Goal: Information Seeking & Learning: Check status

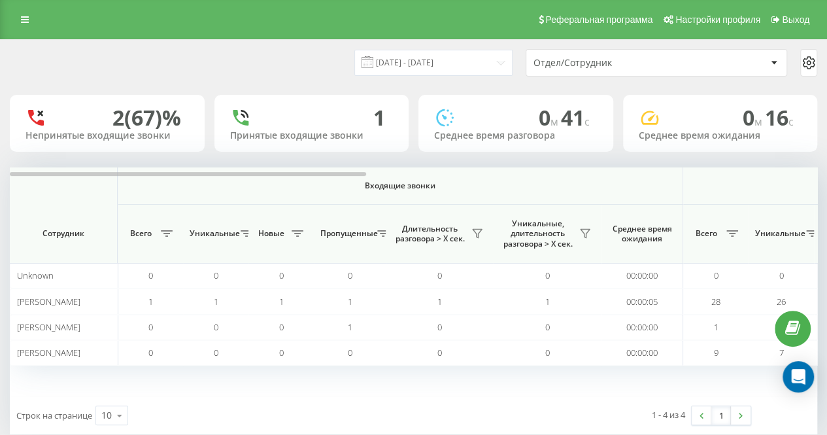
click at [227, 58] on div "[DATE] - [DATE] Отдел/Сотрудник" at bounding box center [413, 62] width 807 height 27
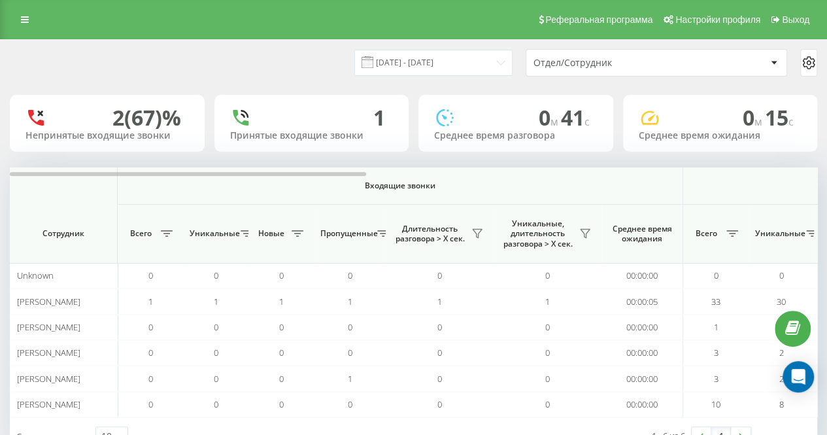
click at [327, 50] on div "[DATE] - [DATE] Отдел/Сотрудник" at bounding box center [413, 62] width 807 height 27
click at [328, 61] on div "[DATE] - [DATE] Отдел/Сотрудник" at bounding box center [413, 62] width 807 height 27
click at [297, 69] on div "[DATE] - [DATE] Отдел/Сотрудник" at bounding box center [413, 62] width 807 height 27
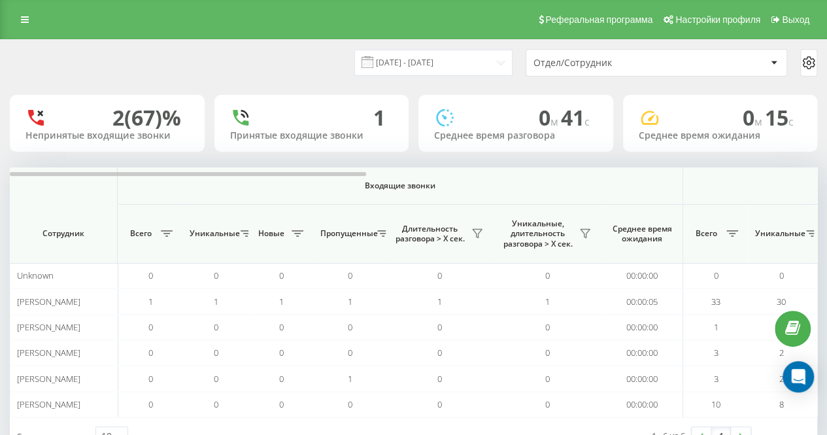
click at [328, 76] on div "[DATE] - [DATE] Отдел/Сотрудник" at bounding box center [413, 62] width 807 height 27
click at [311, 54] on div "[DATE] - [DATE] Отдел/Сотрудник" at bounding box center [413, 62] width 807 height 27
click at [316, 80] on div "[DATE] - [DATE] Отдел/Сотрудник" at bounding box center [413, 63] width 825 height 46
click at [289, 84] on div "[DATE] - [DATE] Отдел/Сотрудник" at bounding box center [413, 63] width 825 height 46
click at [237, 50] on div "[DATE] - [DATE] Отдел/Сотрудник" at bounding box center [413, 62] width 807 height 27
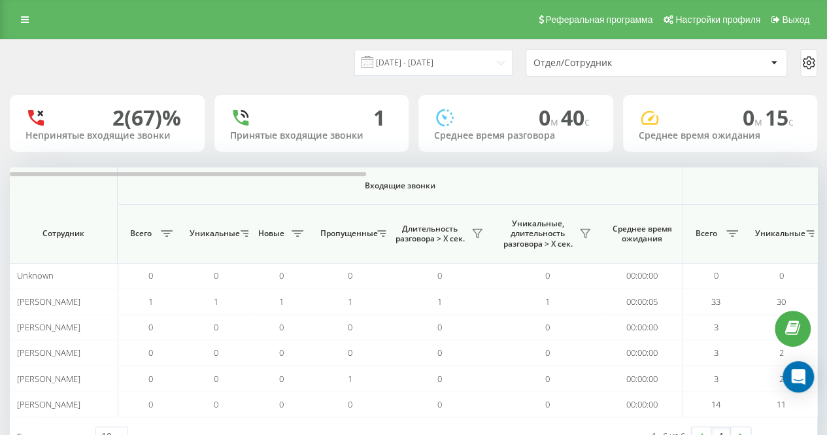
click at [291, 70] on div "[DATE] - [DATE] Отдел/Сотрудник" at bounding box center [413, 62] width 807 height 27
click at [293, 80] on div "[DATE] - [DATE] Отдел/Сотрудник" at bounding box center [413, 63] width 825 height 46
click at [278, 63] on div "[DATE] - [DATE] Отдел/Сотрудник" at bounding box center [413, 62] width 807 height 27
click at [280, 67] on div "[DATE] - [DATE] Отдел/Сотрудник" at bounding box center [413, 62] width 807 height 27
click at [287, 67] on div "[DATE] - [DATE] Отдел/Сотрудник" at bounding box center [413, 62] width 807 height 27
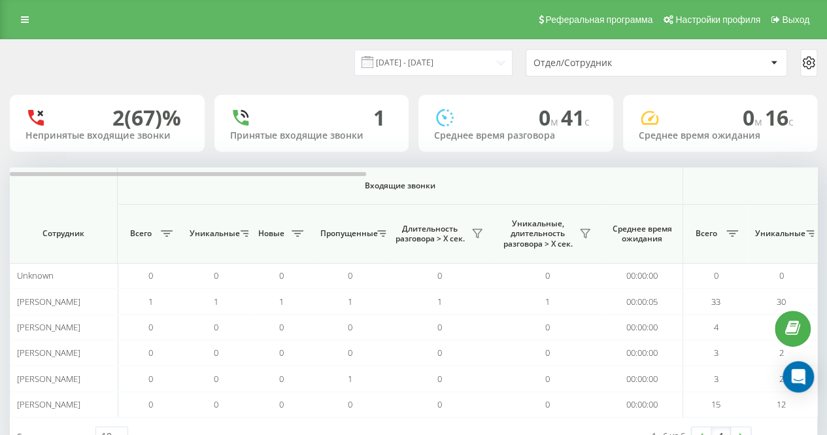
click at [284, 68] on div "[DATE] - [DATE] Отдел/Сотрудник" at bounding box center [413, 62] width 807 height 27
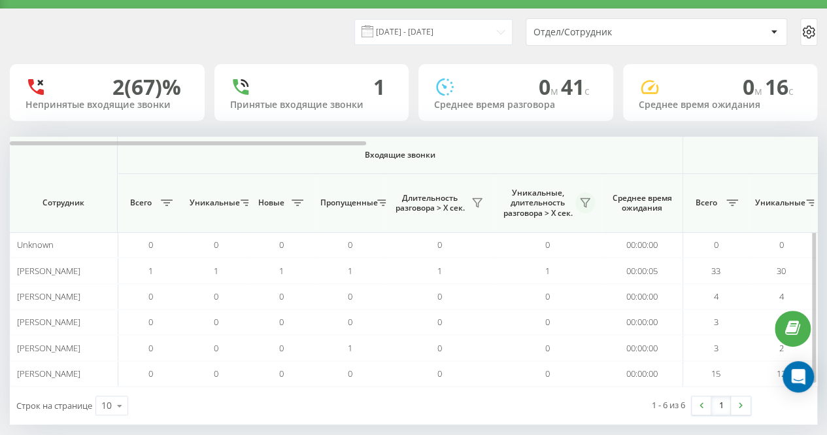
scroll to position [43, 0]
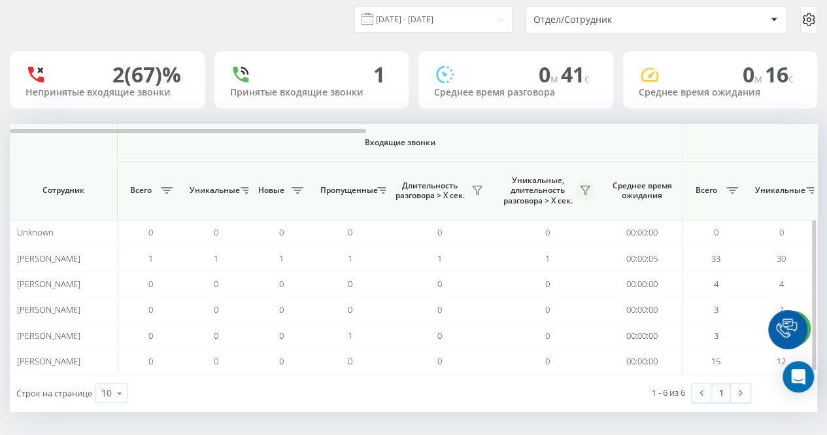
click at [587, 186] on icon at bounding box center [584, 190] width 9 height 8
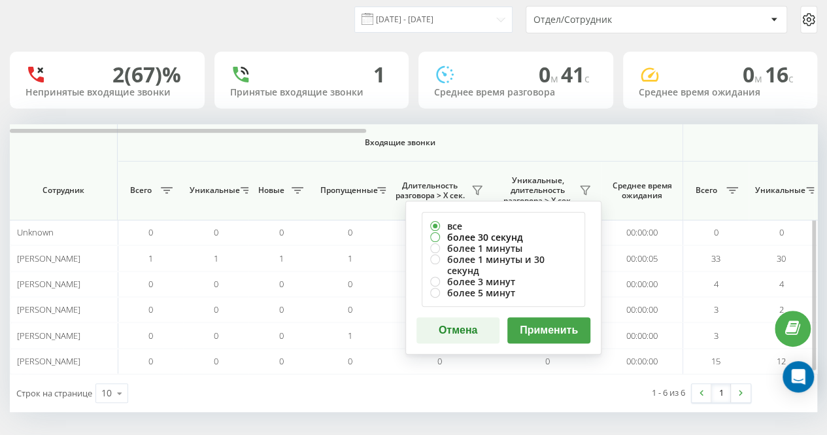
click at [525, 233] on label "более 30 секунд" at bounding box center [503, 236] width 146 height 11
radio input "true"
click at [561, 323] on button "Применить" at bounding box center [548, 330] width 83 height 26
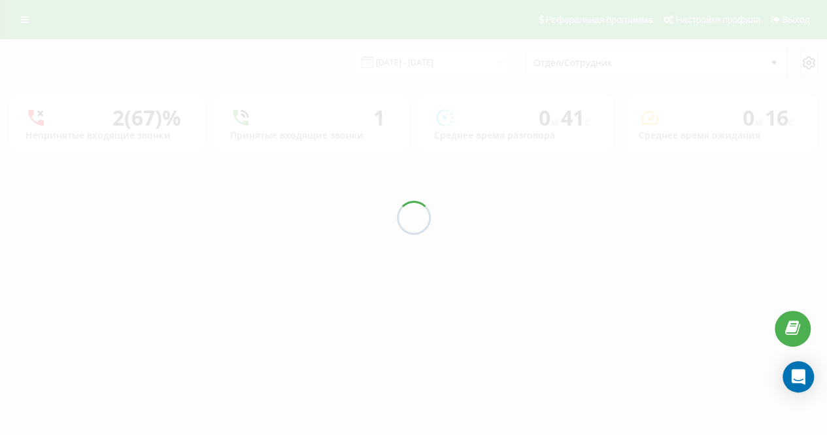
click at [272, 86] on div "22.09.2025 - 22.09.2025 Отдел/Сотрудник 2 (67)% Непринятые входящие звонки 1 Пр…" at bounding box center [413, 96] width 807 height 112
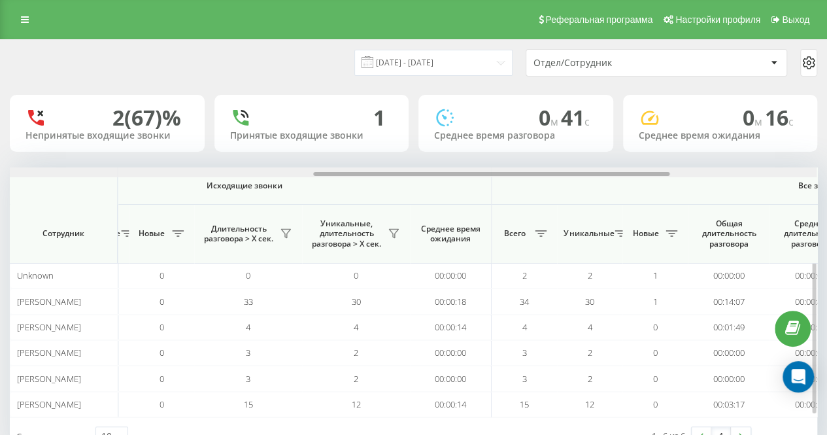
scroll to position [0, 692]
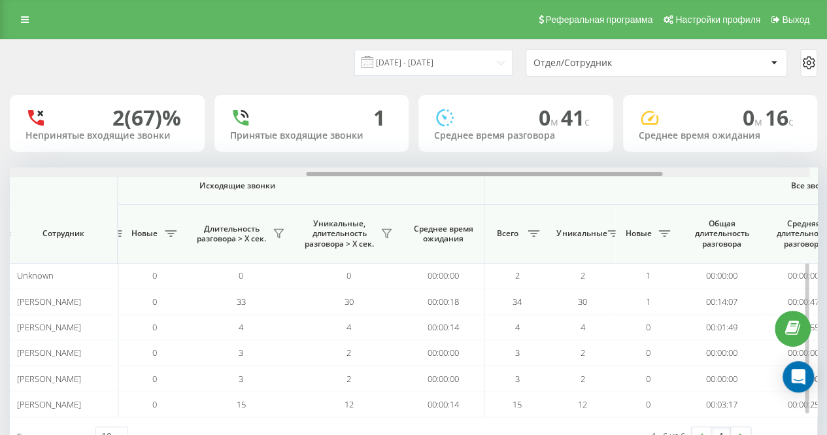
drag, startPoint x: 332, startPoint y: 172, endPoint x: 638, endPoint y: 176, distance: 306.5
click at [638, 176] on div at bounding box center [406, 172] width 806 height 10
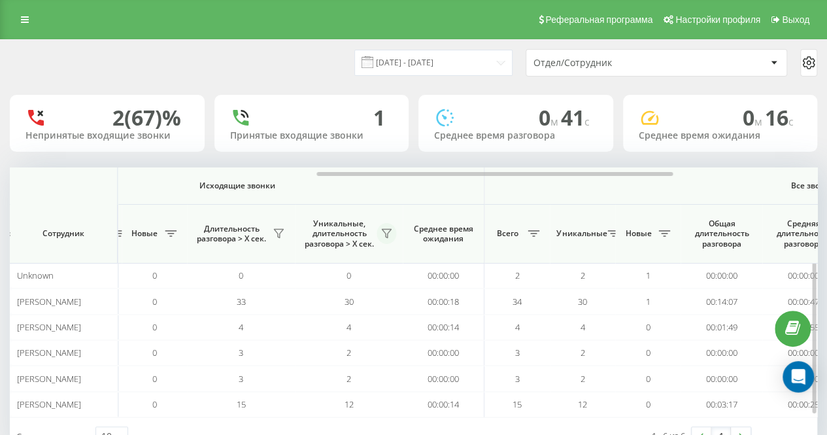
click at [393, 237] on button at bounding box center [386, 233] width 20 height 21
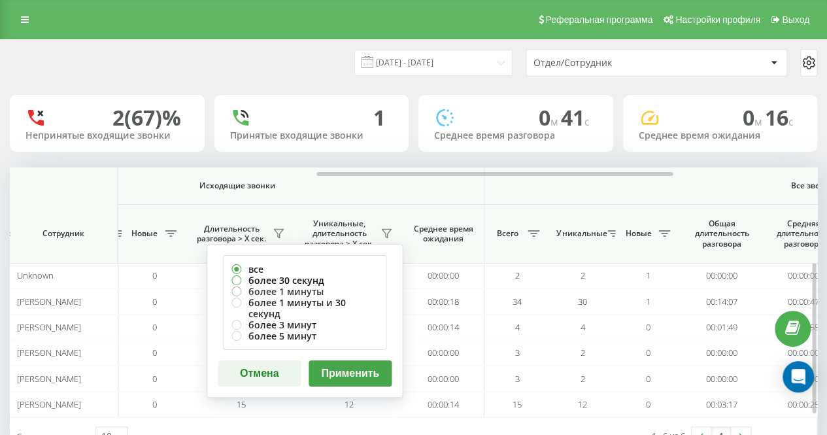
drag, startPoint x: 308, startPoint y: 278, endPoint x: 314, endPoint y: 284, distance: 8.3
click at [308, 278] on label "более 30 секунд" at bounding box center [304, 279] width 146 height 11
radio input "true"
click at [362, 365] on button "Применить" at bounding box center [349, 373] width 83 height 26
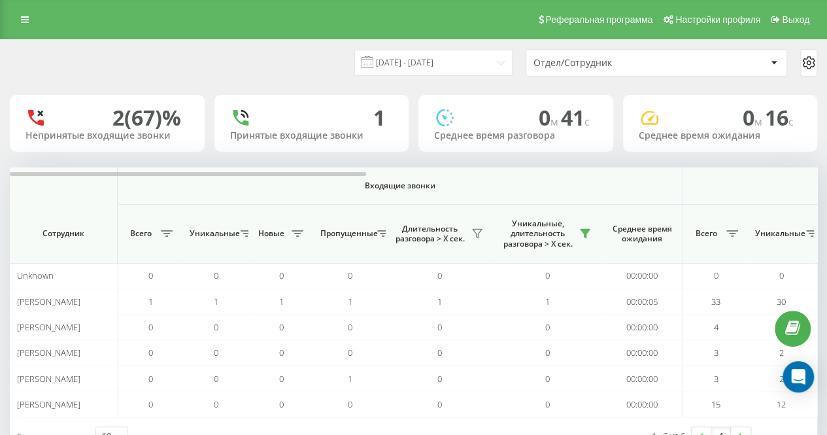
click at [324, 105] on div "1" at bounding box center [311, 117] width 163 height 25
click at [317, 61] on div "[DATE] - [DATE] Отдел/Сотрудник" at bounding box center [413, 62] width 807 height 27
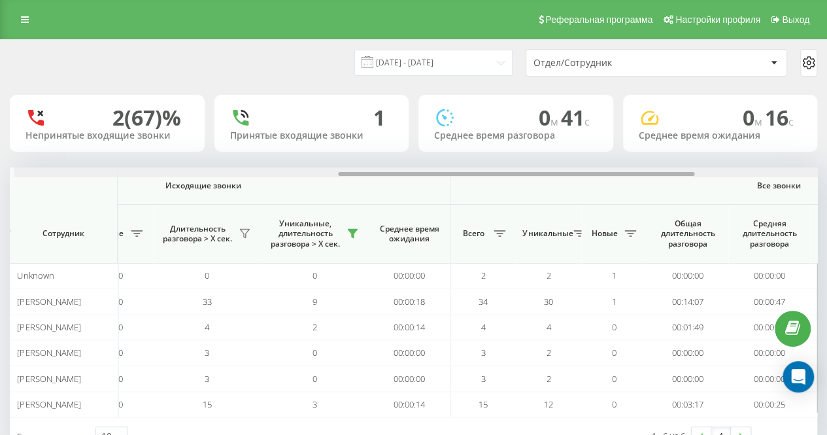
scroll to position [0, 731]
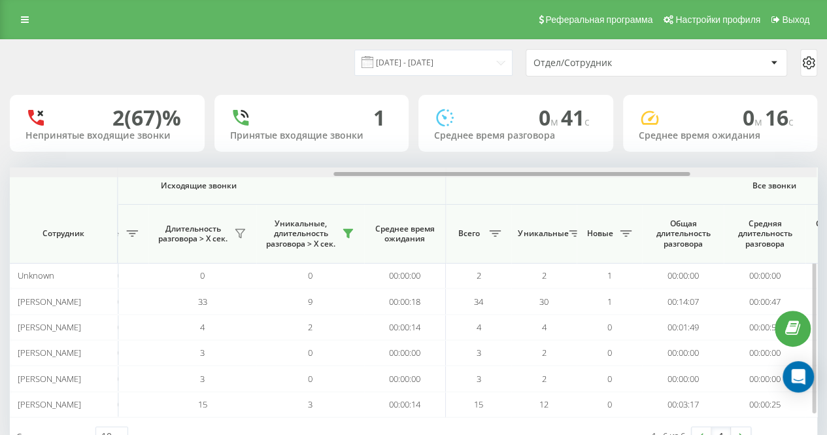
drag, startPoint x: 329, startPoint y: 174, endPoint x: 651, endPoint y: 182, distance: 322.9
click at [652, 182] on div "Входящие звонки Исходящие звонки Все звонки Сотрудник Всего Уникальные Новые Пр…" at bounding box center [413, 292] width 807 height 250
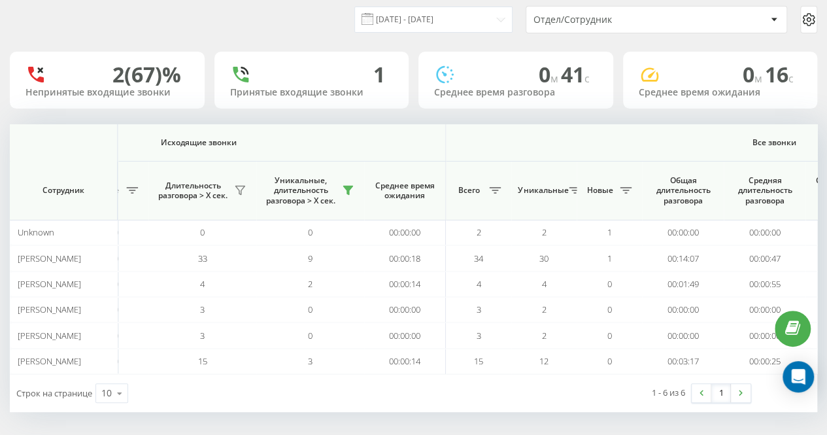
scroll to position [43, 0]
click at [554, 398] on div "1 - 6 из 6 1" at bounding box center [608, 393] width 303 height 38
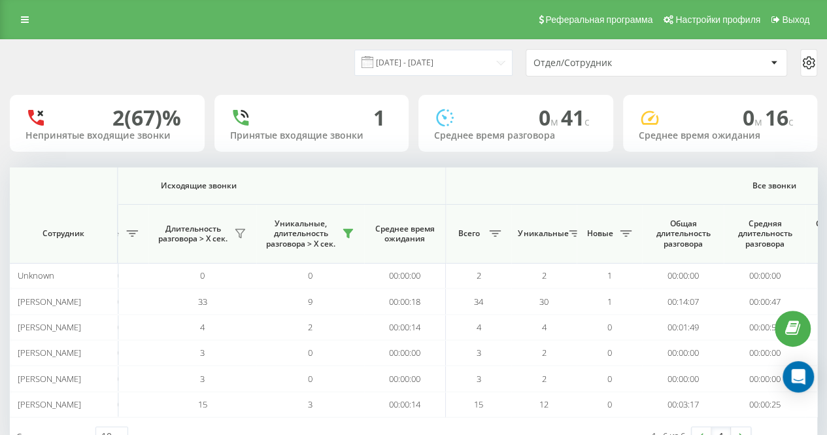
scroll to position [0, 0]
click at [314, 58] on div "[DATE] - [DATE] Отдел/Сотрудник" at bounding box center [413, 62] width 807 height 27
click at [295, 67] on div "[DATE] - [DATE] Отдел/Сотрудник" at bounding box center [413, 62] width 807 height 27
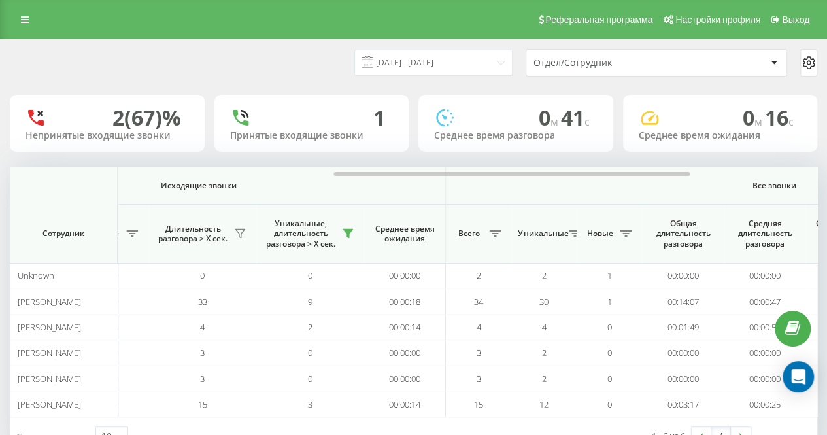
click at [333, 58] on div "[DATE] - [DATE] Отдел/Сотрудник" at bounding box center [413, 62] width 807 height 27
click at [345, 44] on div "[DATE] - [DATE] Отдел/Сотрудник" at bounding box center [413, 63] width 825 height 46
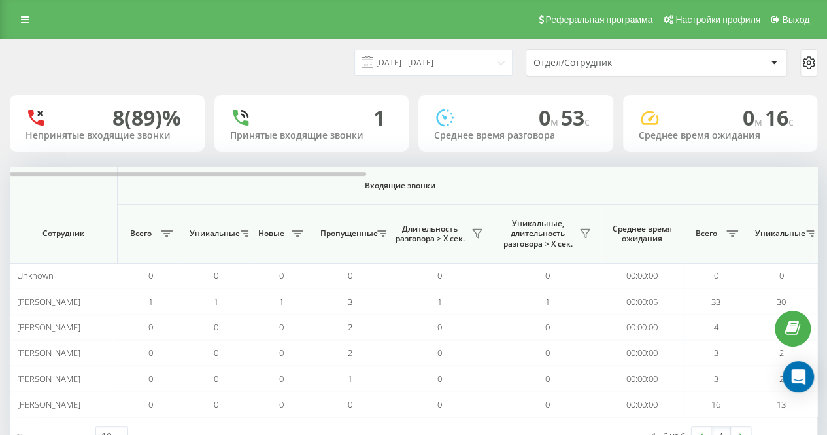
click at [233, 76] on div "[DATE] - [DATE] Отдел/Сотрудник" at bounding box center [413, 63] width 825 height 46
click at [307, 79] on div "[DATE] - [DATE] Отдел/Сотрудник" at bounding box center [413, 63] width 825 height 46
click at [318, 63] on div "[DATE] - [DATE] Отдел/Сотрудник" at bounding box center [413, 62] width 807 height 27
click at [270, 72] on div "[DATE] - [DATE] Отдел/Сотрудник" at bounding box center [413, 62] width 807 height 27
click at [270, 71] on div "[DATE] - [DATE] Отдел/Сотрудник" at bounding box center [413, 62] width 807 height 27
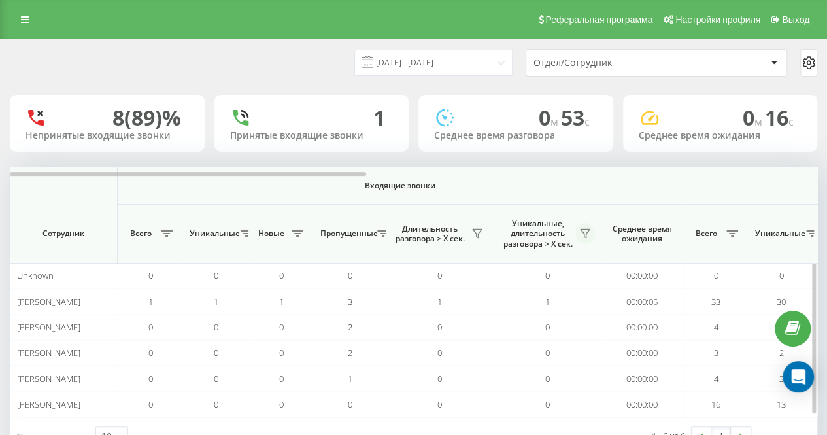
click at [584, 237] on icon at bounding box center [584, 233] width 9 height 8
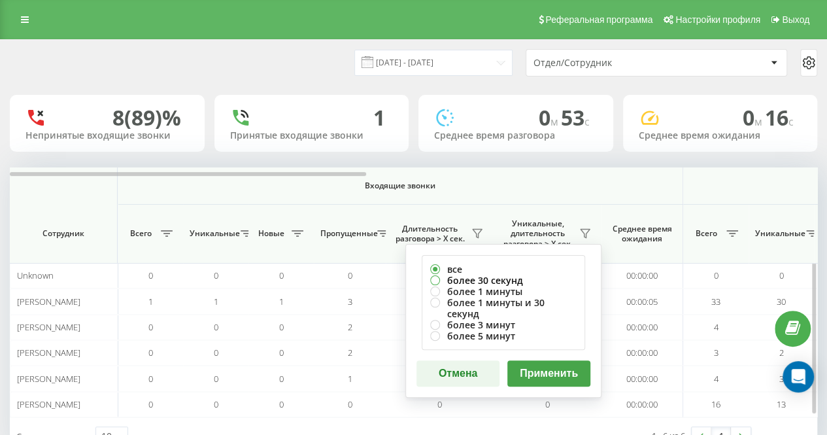
click at [499, 280] on label "более 30 секунд" at bounding box center [503, 279] width 146 height 11
radio input "true"
click at [532, 364] on button "Применить" at bounding box center [548, 373] width 83 height 26
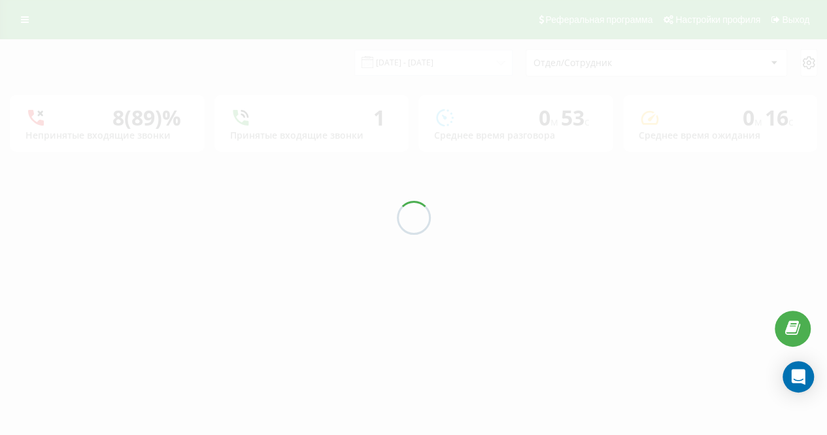
click at [322, 65] on div "22.09.2025 - 22.09.2025 Отдел/Сотрудник 8 (89)% Непринятые входящие звонки 1 Пр…" at bounding box center [413, 96] width 807 height 112
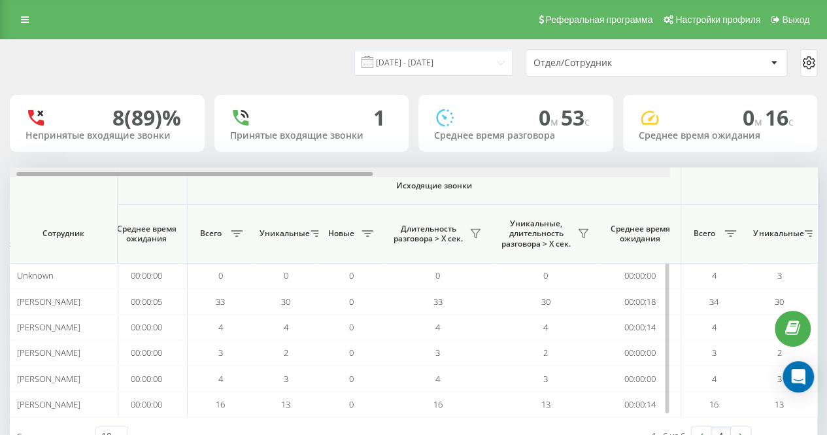
scroll to position [0, 549]
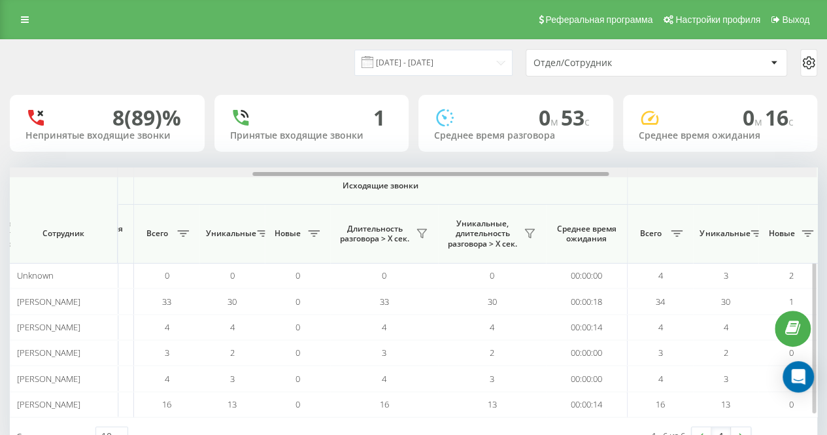
drag, startPoint x: 328, startPoint y: 174, endPoint x: 571, endPoint y: 186, distance: 243.3
click at [571, 186] on div "Входящие звонки Исходящие звонки Все звонки Сотрудник Всего Уникальные Новые Пр…" at bounding box center [413, 292] width 807 height 250
click at [530, 237] on icon at bounding box center [529, 233] width 9 height 8
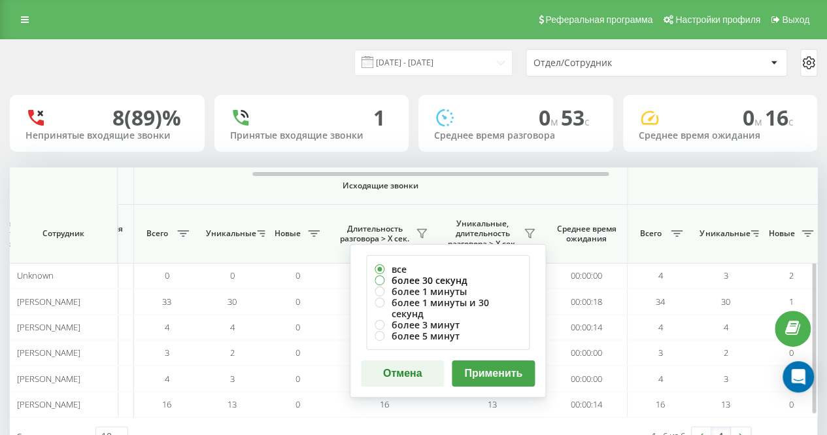
click at [496, 279] on label "более 30 секунд" at bounding box center [447, 279] width 146 height 11
radio input "true"
click at [499, 360] on button "Применить" at bounding box center [493, 373] width 83 height 26
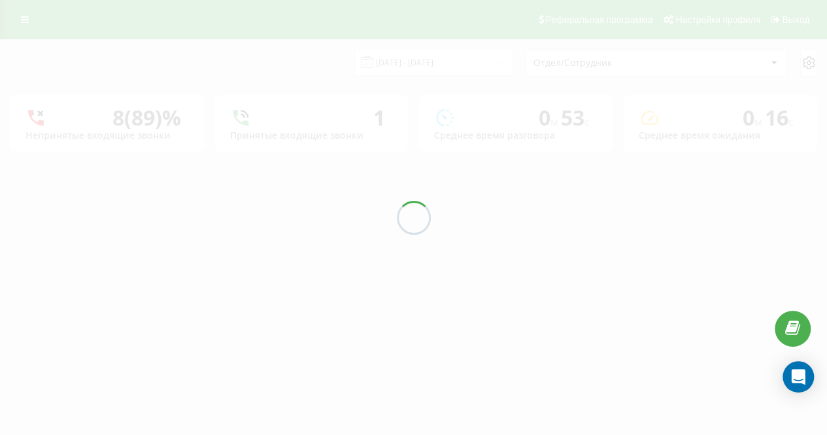
click at [352, 61] on div "[DATE] - [DATE]" at bounding box center [417, 62] width 191 height 25
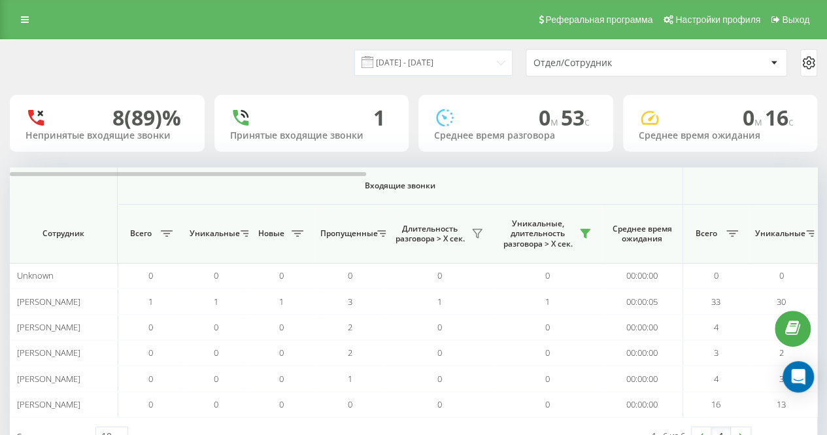
click at [352, 61] on div "[DATE] - [DATE]" at bounding box center [417, 62] width 191 height 25
click at [348, 61] on div "[DATE] - [DATE]" at bounding box center [417, 62] width 191 height 25
click at [322, 74] on div "[DATE] - [DATE] Отдел/Сотрудник" at bounding box center [413, 62] width 807 height 27
click at [349, 61] on div "[DATE] - [DATE]" at bounding box center [417, 62] width 191 height 25
click at [342, 61] on div "[DATE] - [DATE]" at bounding box center [417, 62] width 191 height 25
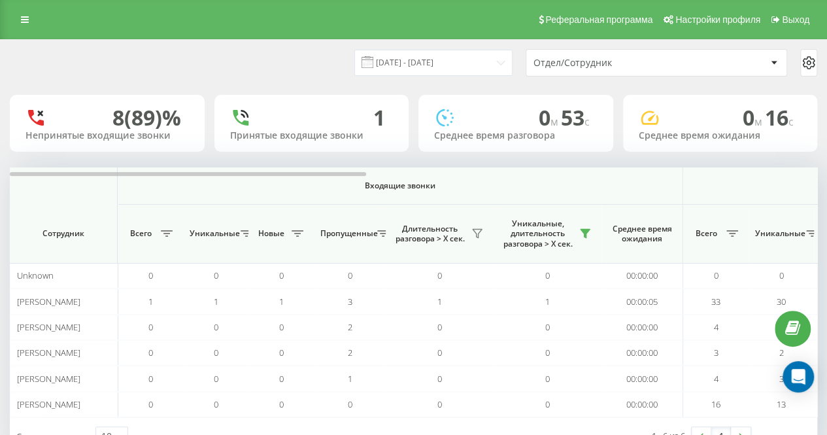
click at [298, 63] on div "[DATE] - [DATE] Отдел/Сотрудник" at bounding box center [413, 62] width 807 height 27
click at [263, 50] on div "[DATE] - [DATE] Отдел/Сотрудник" at bounding box center [413, 62] width 807 height 27
click at [320, 59] on div "[DATE] - [DATE] Отдел/Сотрудник" at bounding box center [413, 62] width 807 height 27
click at [303, 48] on div "[DATE] - [DATE] Отдел/Сотрудник" at bounding box center [413, 63] width 825 height 46
drag, startPoint x: 297, startPoint y: 48, endPoint x: 123, endPoint y: 2, distance: 179.7
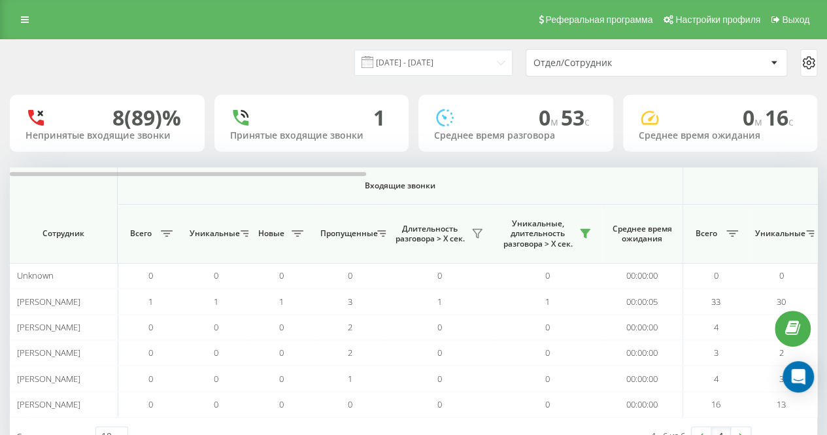
click at [286, 48] on div "[DATE] - [DATE] Отдел/Сотрудник" at bounding box center [413, 63] width 825 height 46
click at [243, 58] on div "[DATE] - [DATE] Отдел/Сотрудник" at bounding box center [413, 62] width 807 height 27
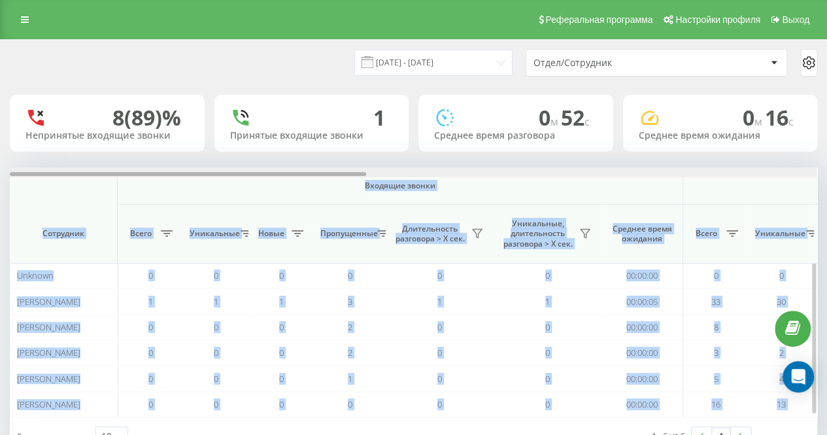
drag, startPoint x: 338, startPoint y: 166, endPoint x: 416, endPoint y: 167, distance: 77.1
click at [414, 167] on div "[DATE] - [DATE] Отдел/Сотрудник 8 (89)% Непринятые входящие звонки 1 Принятые в…" at bounding box center [413, 247] width 807 height 415
click at [346, 154] on div "[DATE] - [DATE] Отдел/Сотрудник 8 (89)% Непринятые входящие звонки 1 Принятые в…" at bounding box center [413, 247] width 807 height 415
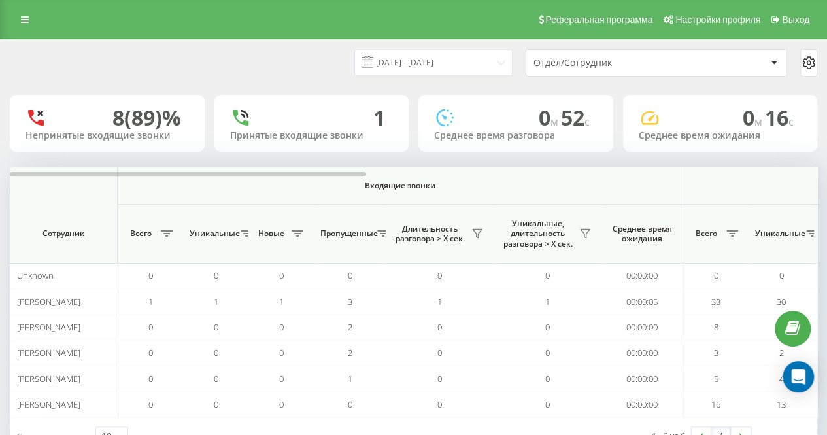
click at [335, 76] on div "[DATE] - [DATE] Отдел/Сотрудник" at bounding box center [413, 63] width 825 height 46
click at [339, 161] on div "22.09.2025 - 22.09.2025 Отдел/Сотрудник 8 (89)% Непринятые входящие звонки 1 Пр…" at bounding box center [413, 247] width 807 height 415
click at [355, 157] on div "22.09.2025 - 22.09.2025 Отдел/Сотрудник 8 (89)% Непринятые входящие звонки 1 Пр…" at bounding box center [413, 247] width 807 height 415
click at [579, 235] on button at bounding box center [585, 233] width 20 height 21
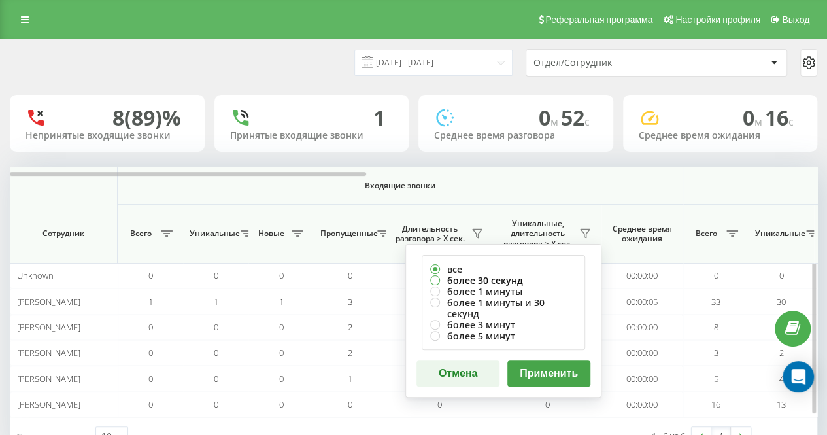
click at [518, 278] on label "более 30 секунд" at bounding box center [503, 279] width 146 height 11
radio input "true"
click at [546, 360] on button "Применить" at bounding box center [548, 373] width 83 height 26
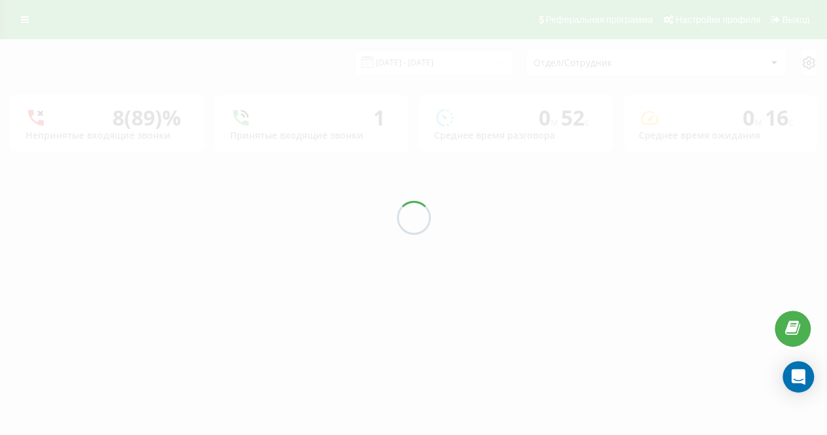
drag, startPoint x: 270, startPoint y: 44, endPoint x: 276, endPoint y: 54, distance: 11.8
click at [271, 44] on div "[DATE] - [DATE] Отдел/Сотрудник" at bounding box center [413, 63] width 825 height 46
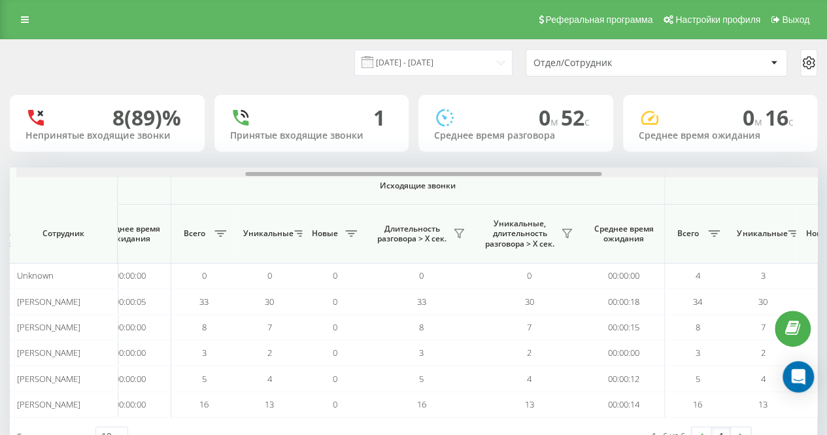
scroll to position [0, 541]
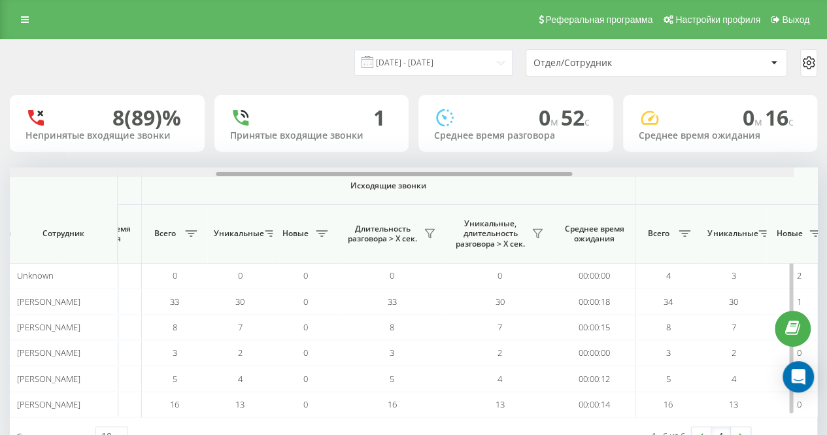
drag, startPoint x: 344, startPoint y: 174, endPoint x: 579, endPoint y: 178, distance: 235.3
click at [579, 178] on div "Входящие звонки Исходящие звонки Все звонки Сотрудник Всего Уникальные Новые Пр…" at bounding box center [413, 292] width 807 height 250
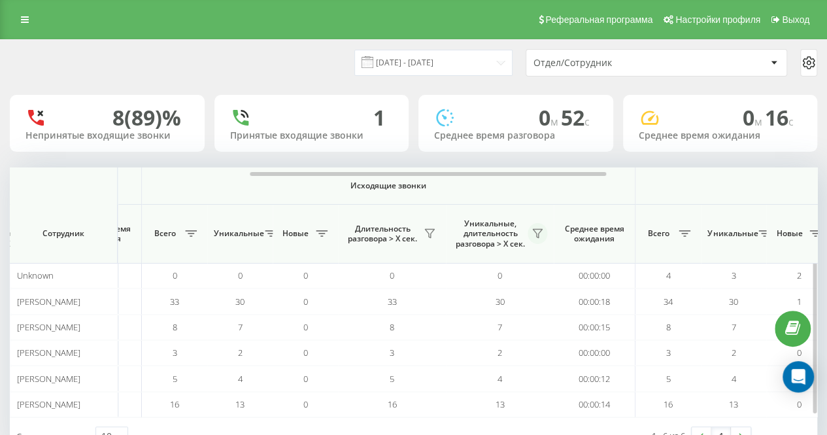
click at [533, 240] on button at bounding box center [537, 233] width 20 height 21
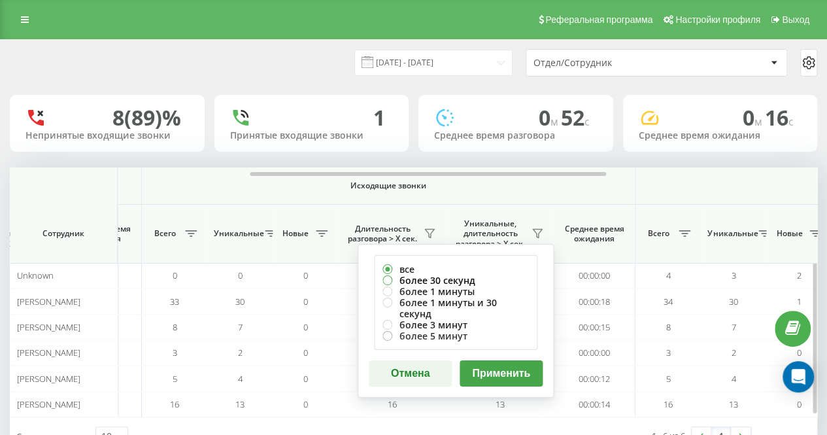
drag, startPoint x: 478, startPoint y: 277, endPoint x: 486, endPoint y: 318, distance: 41.9
click at [478, 277] on label "более 30 секунд" at bounding box center [455, 279] width 146 height 11
radio input "true"
drag, startPoint x: 489, startPoint y: 356, endPoint x: 475, endPoint y: 333, distance: 26.7
click at [489, 360] on button "Применить" at bounding box center [500, 373] width 83 height 26
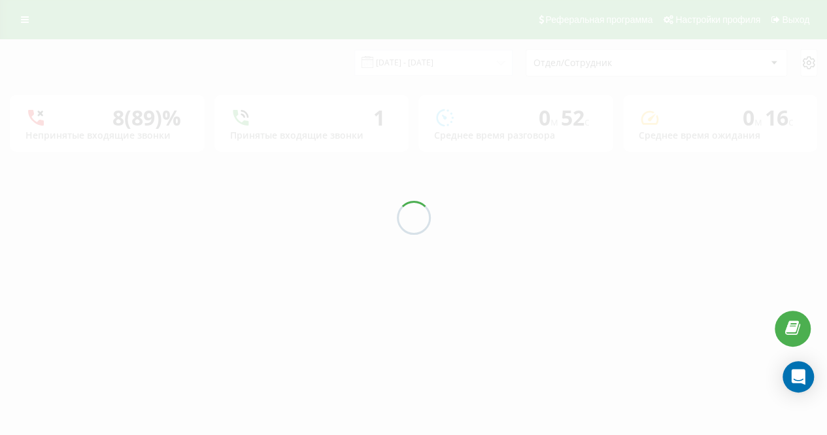
click at [344, 46] on div "22.09.2025 - 22.09.2025 Отдел/Сотрудник 8 (89)% Непринятые входящие звонки 1 Пр…" at bounding box center [413, 96] width 807 height 112
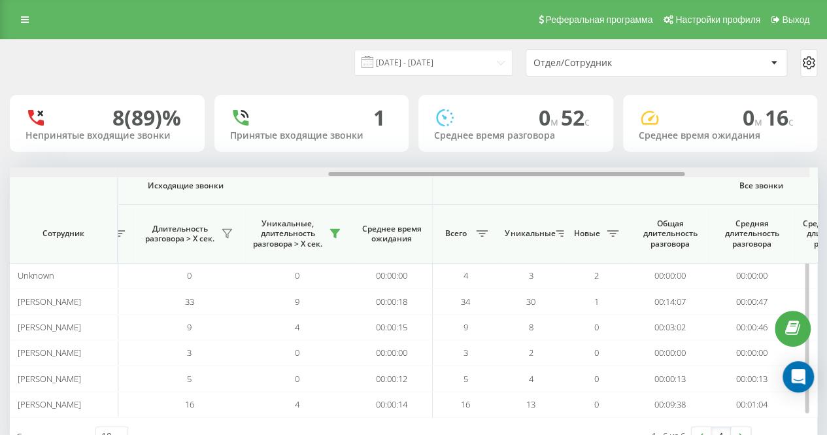
scroll to position [0, 755]
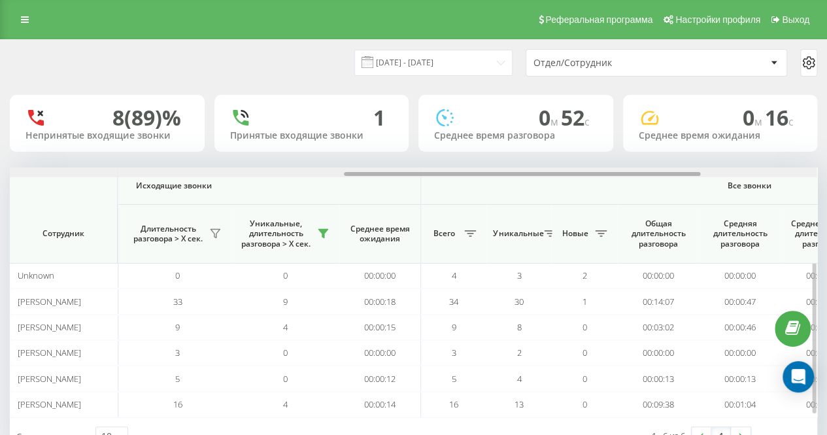
drag, startPoint x: 351, startPoint y: 174, endPoint x: 685, endPoint y: 169, distance: 334.6
click at [685, 169] on div at bounding box center [413, 172] width 806 height 10
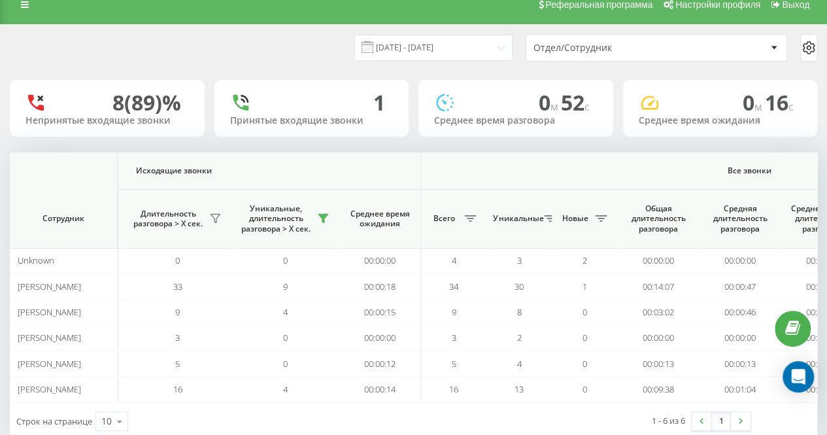
scroll to position [0, 0]
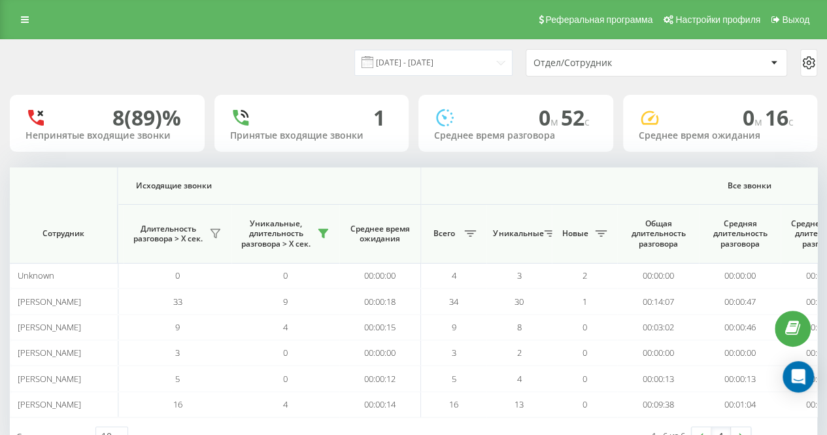
click at [327, 68] on div "[DATE] - [DATE] Отдел/Сотрудник" at bounding box center [413, 62] width 807 height 27
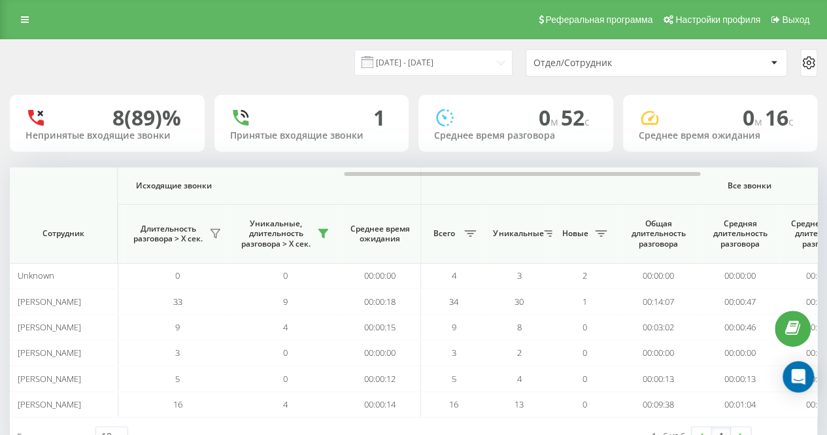
click at [301, 56] on div "[DATE] - [DATE] Отдел/Сотрудник" at bounding box center [413, 62] width 807 height 27
click at [297, 2] on div "Реферальная программа Настройки профиля Выход" at bounding box center [413, 19] width 827 height 39
click at [290, 27] on div "Реферальная программа Настройки профиля Выход" at bounding box center [413, 19] width 827 height 39
click at [291, 69] on div "[DATE] - [DATE] Отдел/Сотрудник" at bounding box center [413, 62] width 807 height 27
click at [293, 20] on div "Реферальная программа Настройки профиля Выход" at bounding box center [413, 19] width 827 height 39
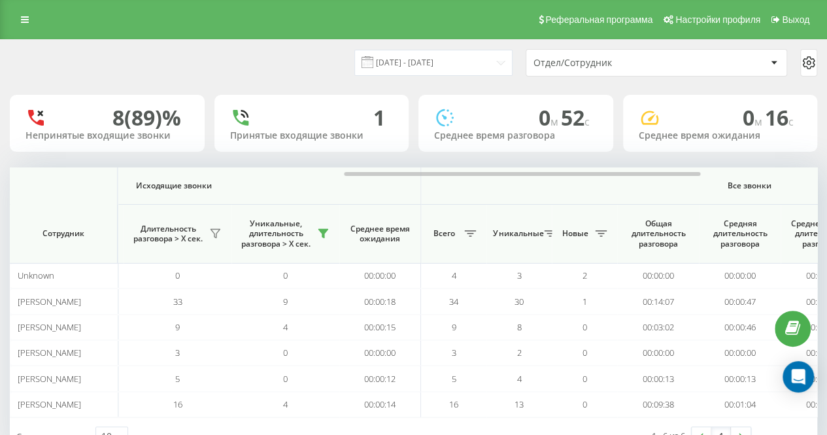
click at [287, 27] on div "Реферальная программа Настройки профиля Выход" at bounding box center [413, 19] width 827 height 39
click at [291, 65] on div "[DATE] - [DATE] Отдел/Сотрудник" at bounding box center [413, 62] width 807 height 27
click at [326, 84] on div "[DATE] - [DATE] Отдел/Сотрудник" at bounding box center [413, 63] width 825 height 46
click at [331, 62] on div "[DATE] - [DATE] Отдел/Сотрудник" at bounding box center [413, 62] width 807 height 27
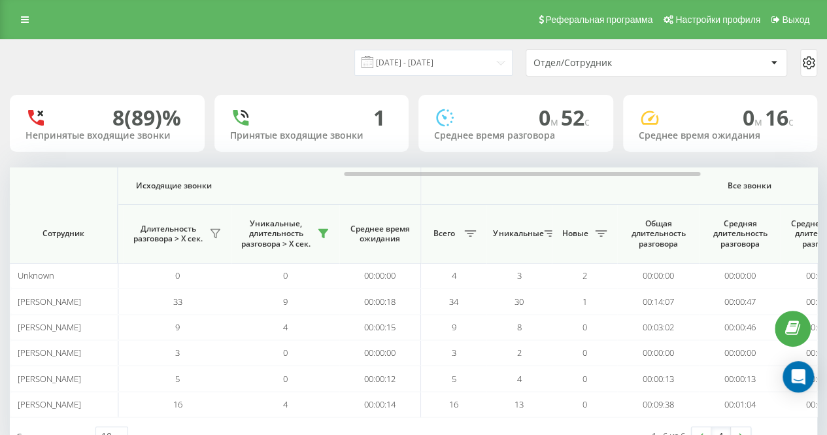
click at [331, 62] on div "[DATE] - [DATE] Отдел/Сотрудник" at bounding box center [413, 62] width 807 height 27
click at [285, 66] on div "[DATE] - [DATE] Отдел/Сотрудник" at bounding box center [413, 62] width 807 height 27
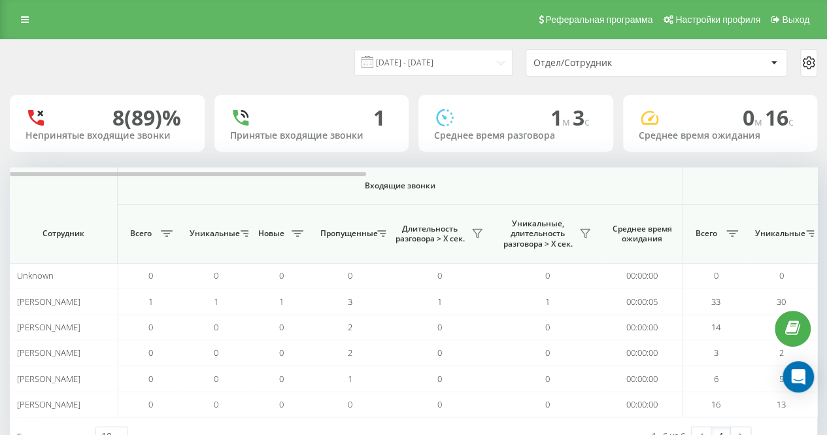
click at [331, 83] on div "[DATE] - [DATE] Отдел/Сотрудник" at bounding box center [413, 63] width 825 height 46
click at [291, 42] on div "[DATE] - [DATE] Отдел/Сотрудник" at bounding box center [413, 63] width 825 height 46
click at [227, 37] on div "Реферальная программа Настройки профиля Выход" at bounding box center [413, 19] width 827 height 39
click at [340, 75] on div "[DATE] - [DATE]" at bounding box center [417, 62] width 191 height 25
click at [342, 76] on div "[DATE] - [DATE] Отдел/Сотрудник" at bounding box center [413, 63] width 825 height 46
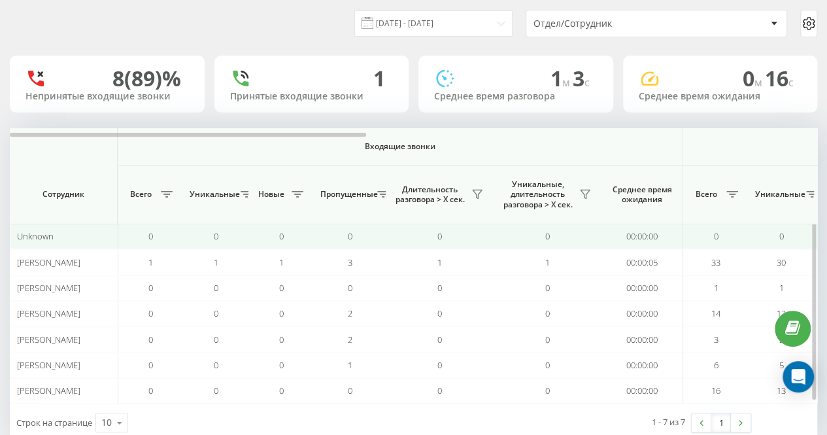
scroll to position [69, 0]
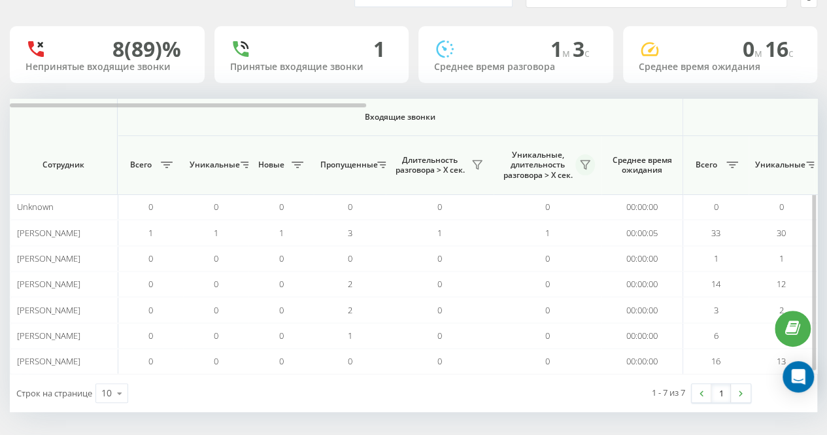
click at [582, 157] on button at bounding box center [585, 164] width 20 height 21
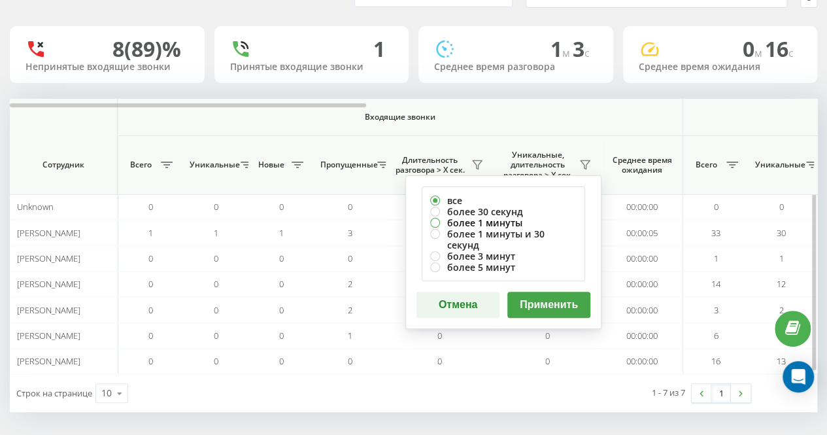
click at [529, 217] on label "более 1 минуты" at bounding box center [503, 222] width 146 height 11
radio input "true"
click at [557, 297] on button "Применить" at bounding box center [548, 304] width 83 height 26
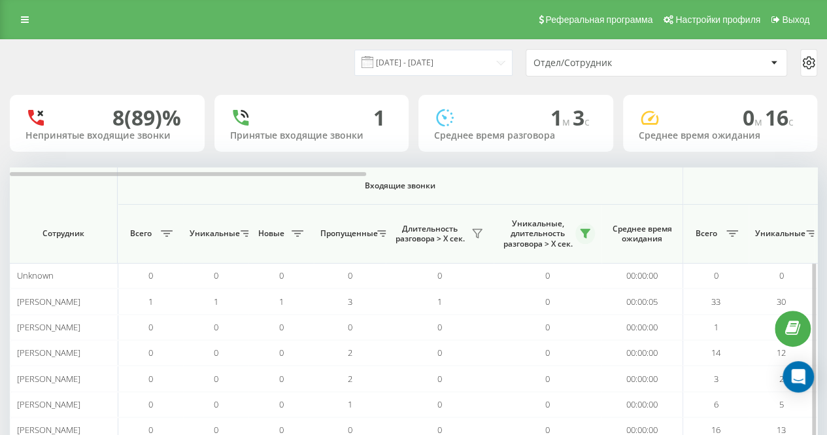
click at [588, 233] on icon at bounding box center [585, 233] width 10 height 10
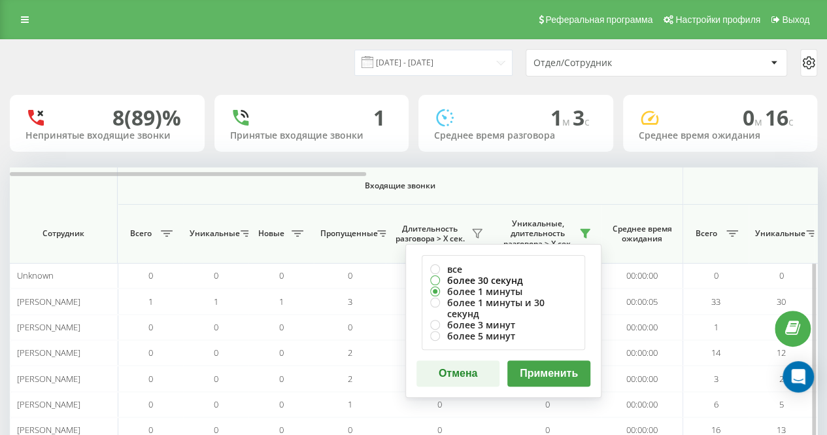
click at [533, 281] on label "более 30 секунд" at bounding box center [503, 279] width 146 height 11
radio input "true"
click at [547, 347] on div "все более 30 секунд более 1 минуты более 1 минуты и 30 секунд более 3 минут бол…" at bounding box center [503, 321] width 196 height 154
click at [537, 360] on button "Применить" at bounding box center [548, 373] width 83 height 26
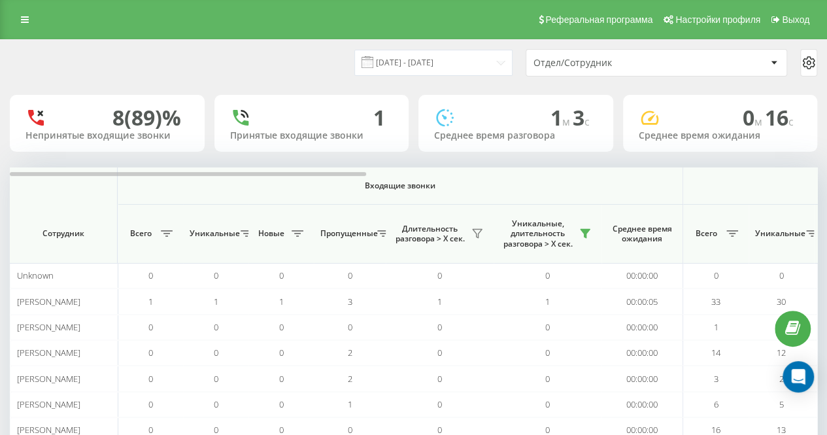
click at [314, 83] on div "[DATE] - [DATE] Отдел/Сотрудник" at bounding box center [413, 63] width 825 height 46
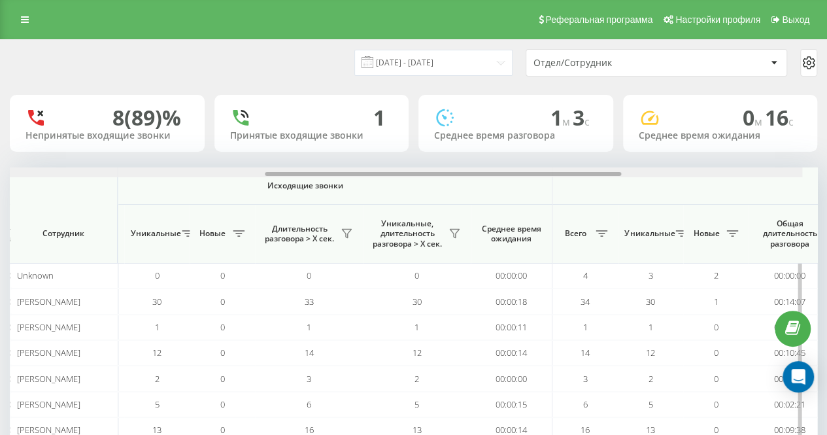
scroll to position [0, 636]
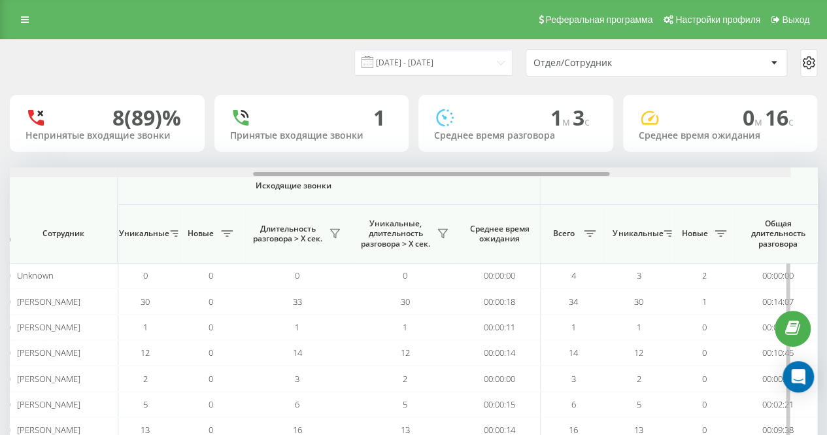
drag, startPoint x: 306, startPoint y: 172, endPoint x: 587, endPoint y: 168, distance: 281.7
click at [587, 168] on div at bounding box center [387, 172] width 806 height 10
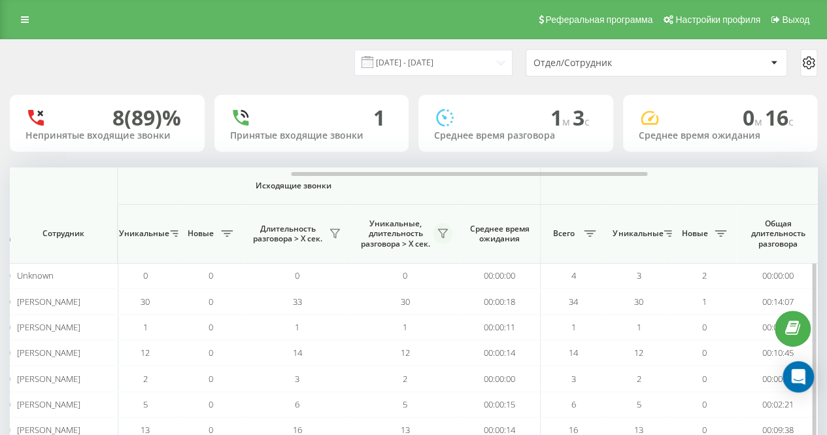
click at [446, 239] on button at bounding box center [443, 233] width 20 height 21
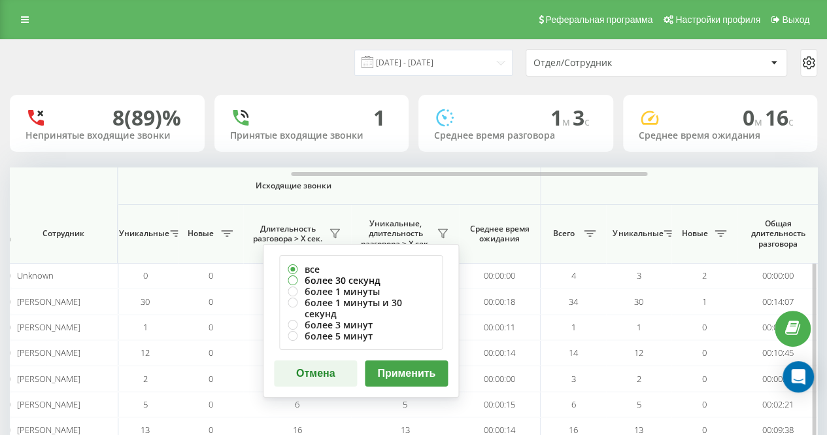
click at [380, 278] on label "более 30 секунд" at bounding box center [361, 279] width 146 height 11
radio input "true"
click at [402, 364] on button "Применить" at bounding box center [406, 373] width 83 height 26
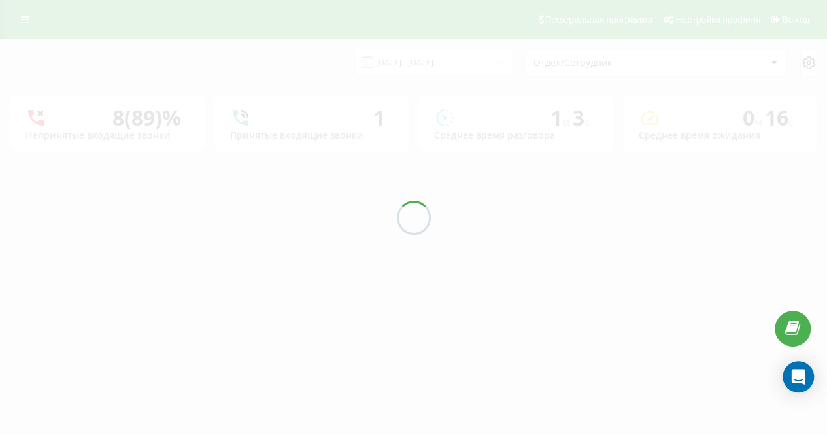
click at [353, 74] on div "[DATE] - [DATE]" at bounding box center [417, 62] width 191 height 25
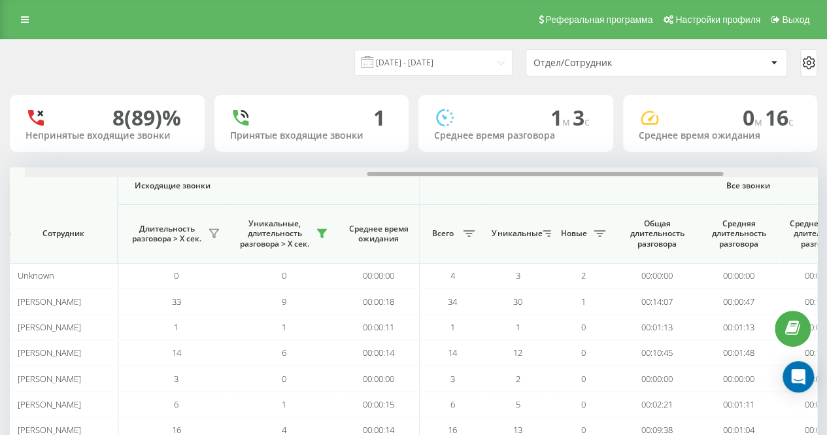
scroll to position [0, 787]
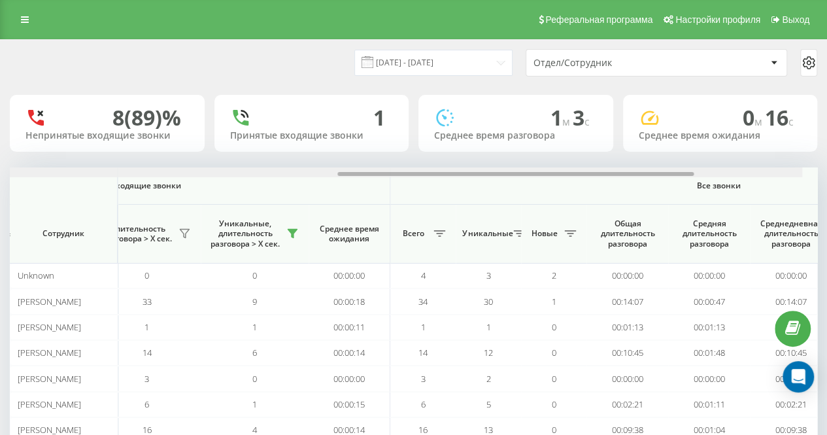
drag, startPoint x: 357, startPoint y: 176, endPoint x: 706, endPoint y: 163, distance: 348.5
click at [706, 163] on div "[DATE] - [DATE] Отдел/Сотрудник 8 (89)% Непринятые входящие звонки 1 Принятые в…" at bounding box center [413, 260] width 807 height 440
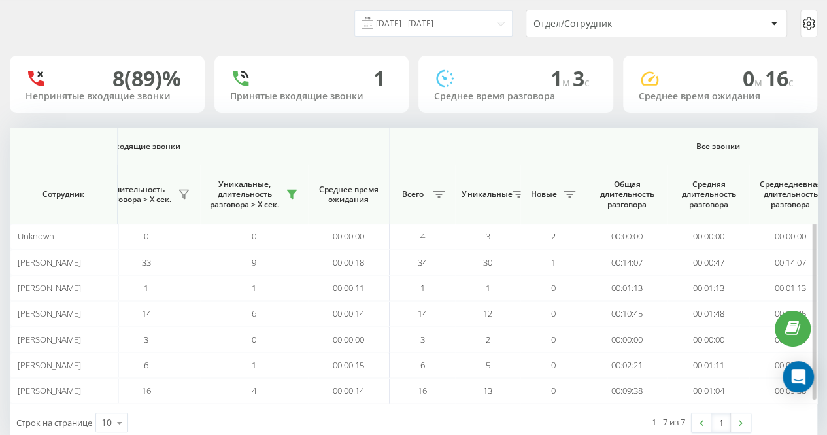
scroll to position [69, 0]
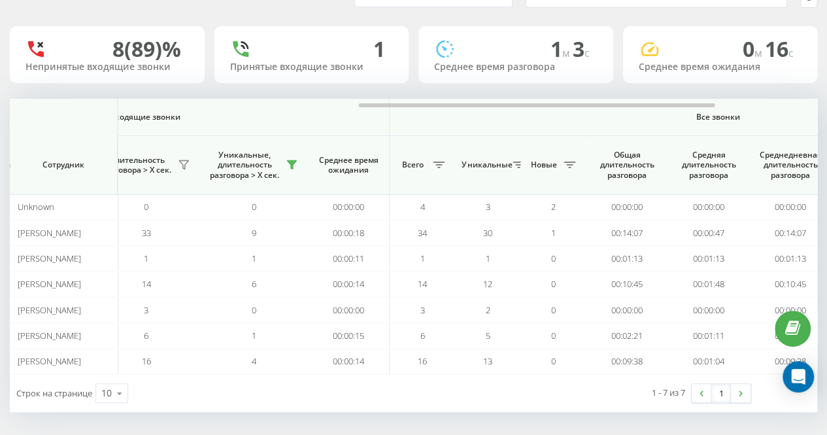
drag, startPoint x: 512, startPoint y: 395, endPoint x: 519, endPoint y: 424, distance: 29.5
click at [513, 395] on div "1 - 7 из 7 1" at bounding box center [608, 393] width 303 height 38
